Goal: Task Accomplishment & Management: Manage account settings

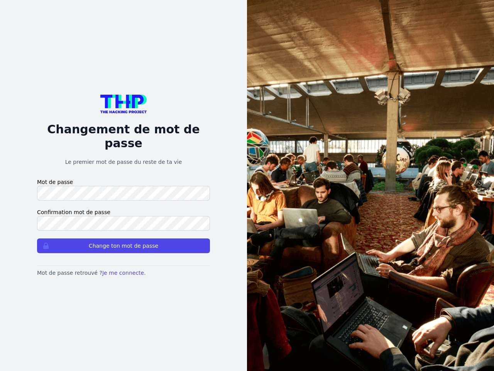
click at [124, 239] on button "Change ton mot de passe" at bounding box center [123, 245] width 173 height 15
